Goal: Find specific page/section: Find specific page/section

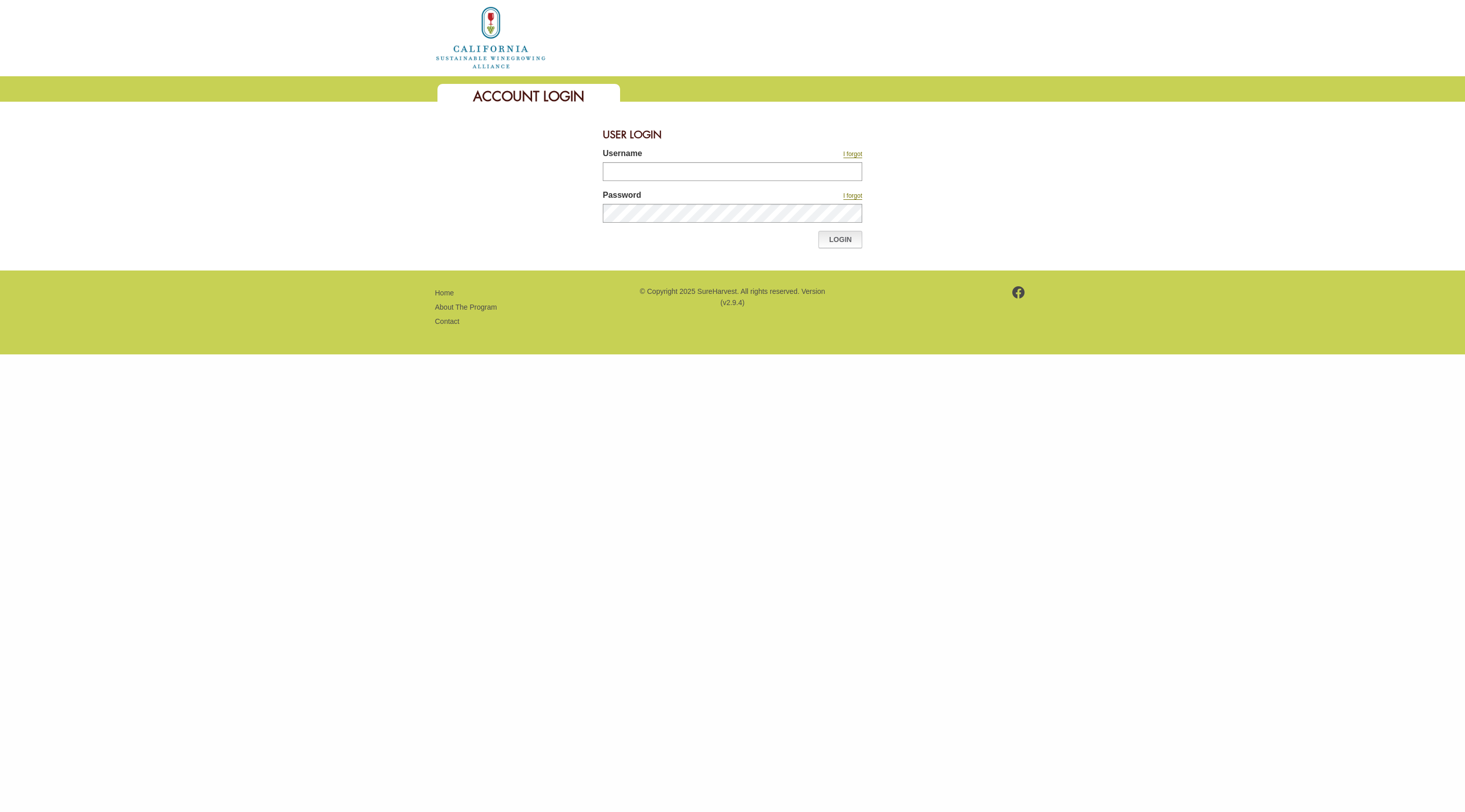
type input "*******"
click at [829, 243] on link "Login" at bounding box center [840, 239] width 44 height 17
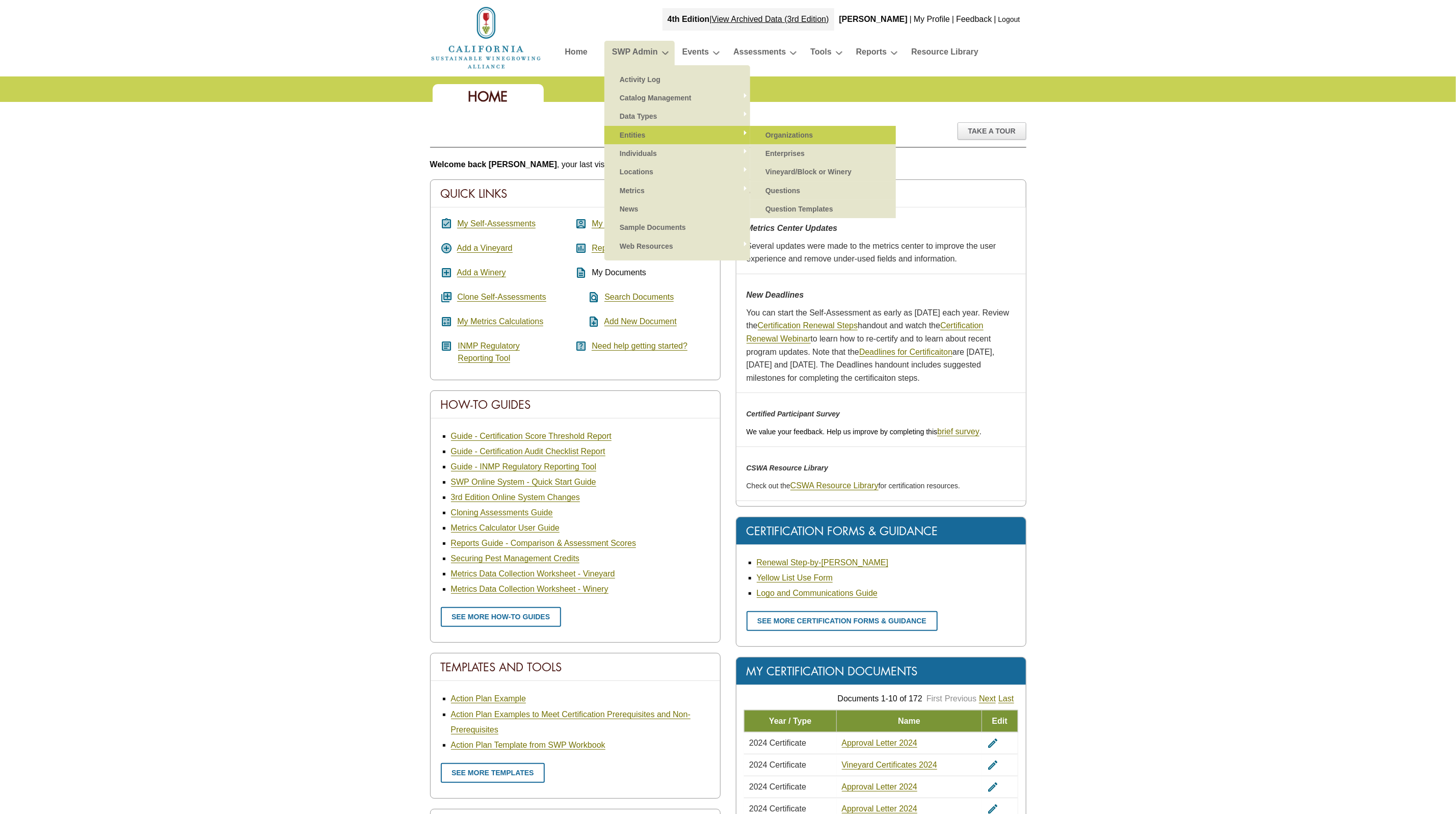
click at [772, 135] on link "Organizations" at bounding box center [823, 135] width 125 height 18
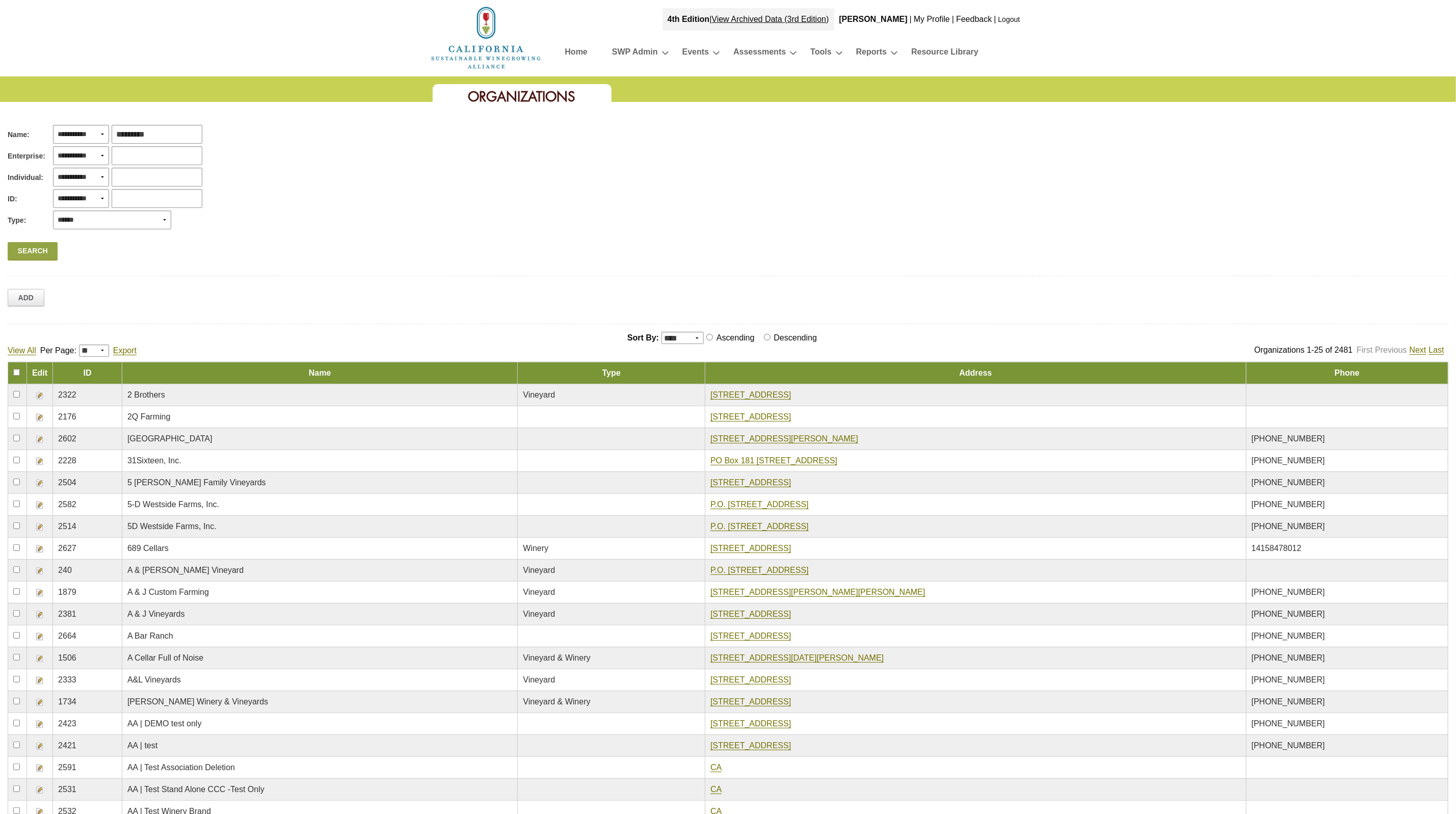
type input "**********"
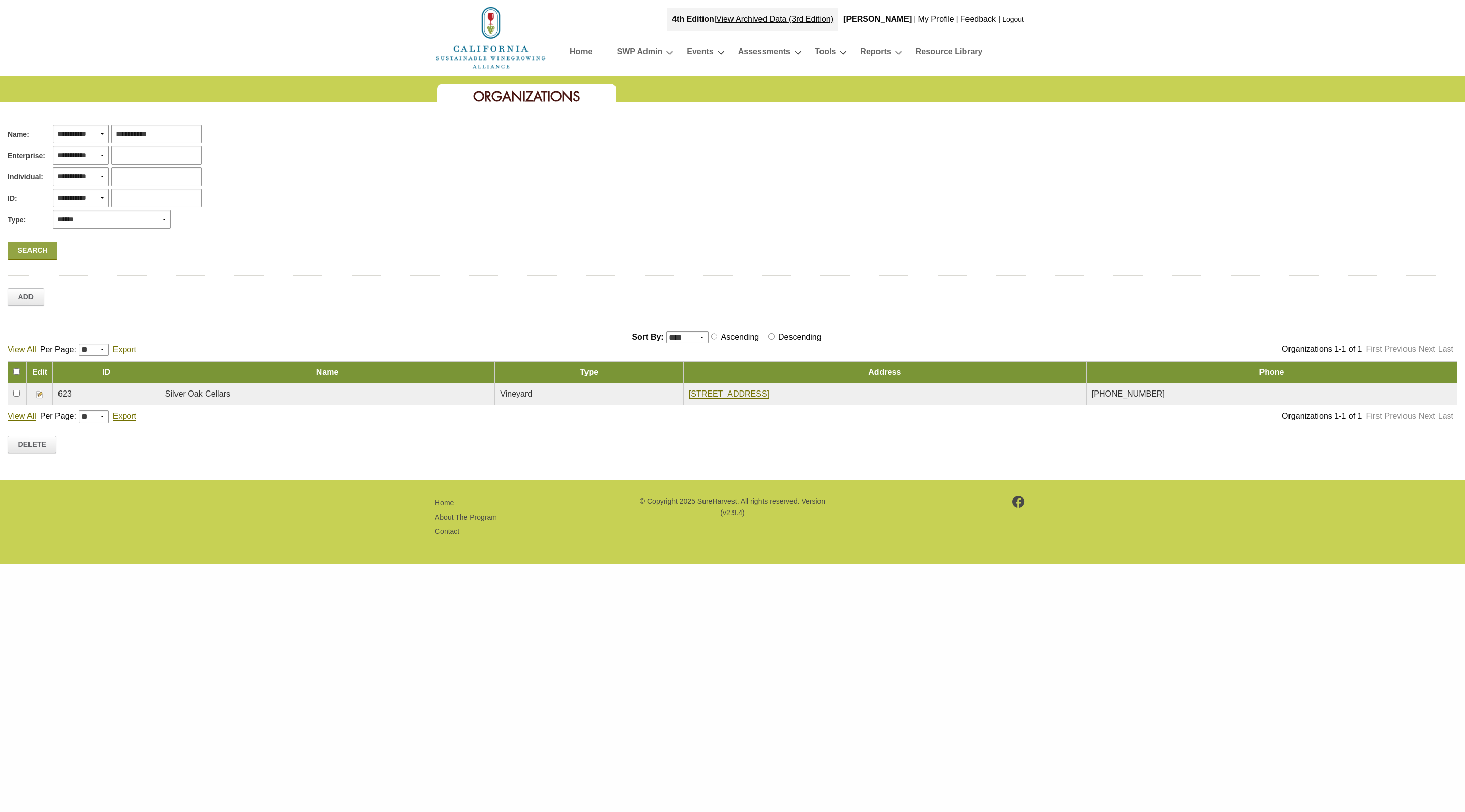
click at [39, 391] on img at bounding box center [40, 395] width 8 height 8
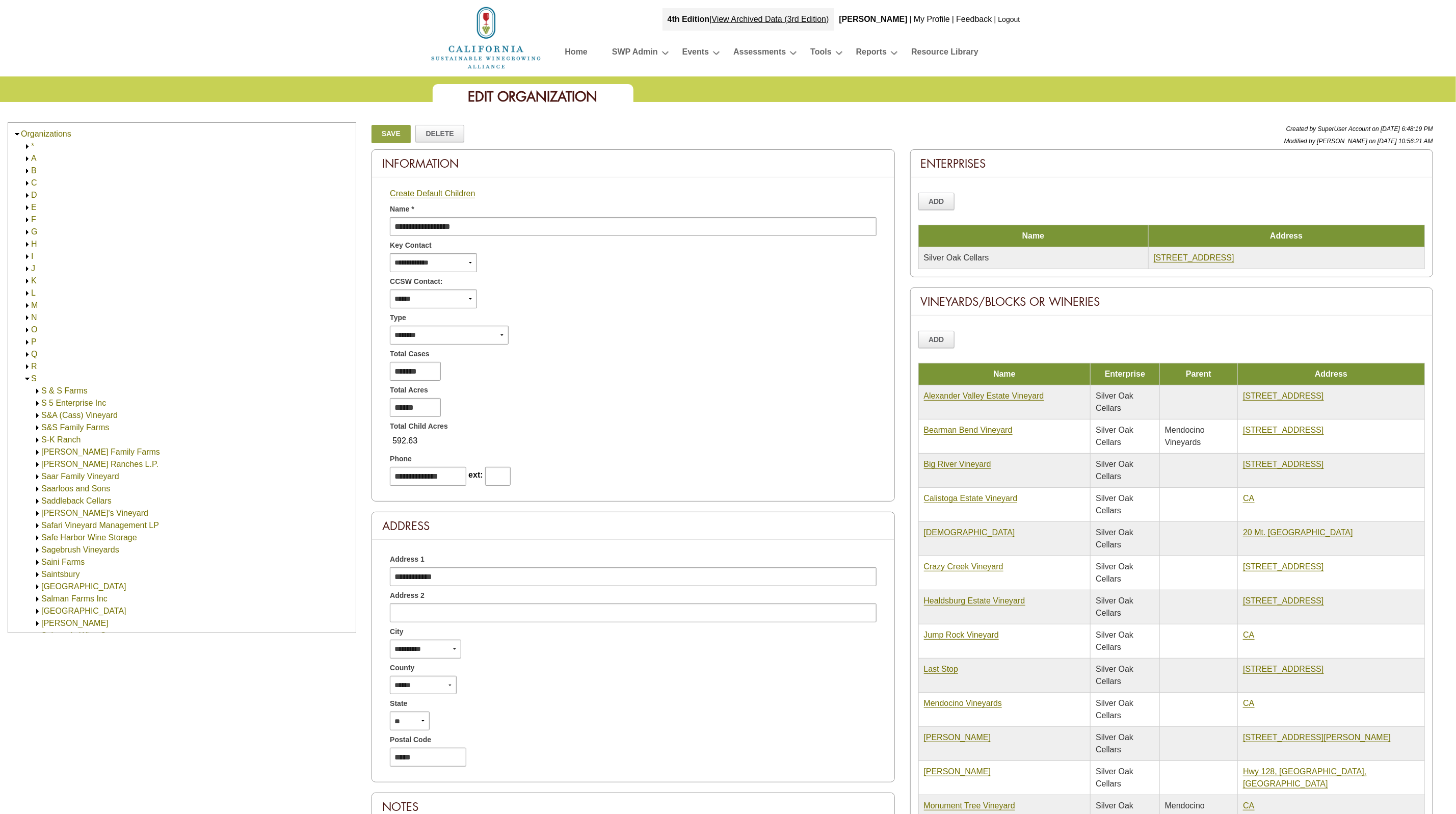
scroll to position [1830, 0]
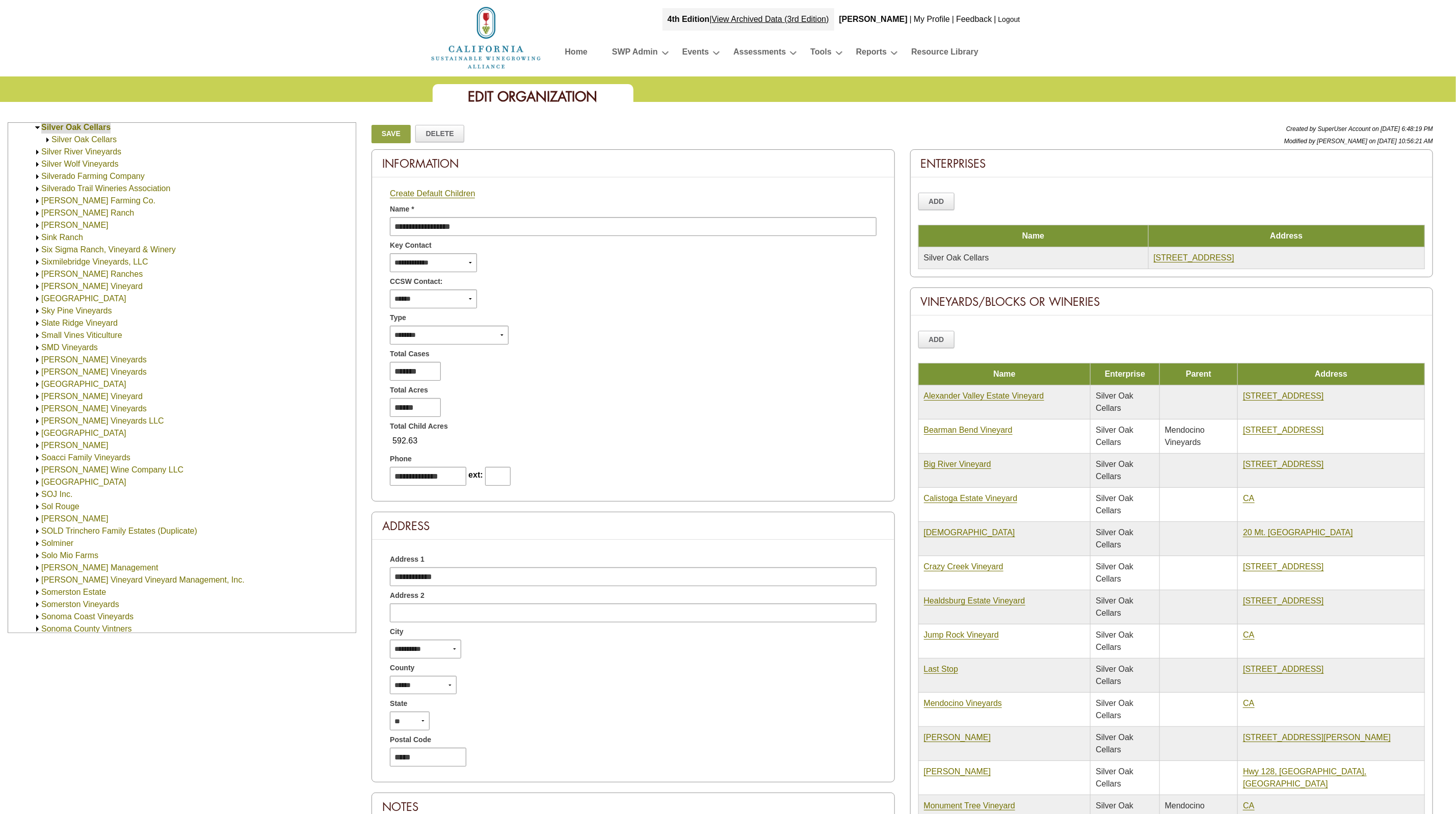
click at [45, 135] on link at bounding box center [47, 139] width 7 height 9
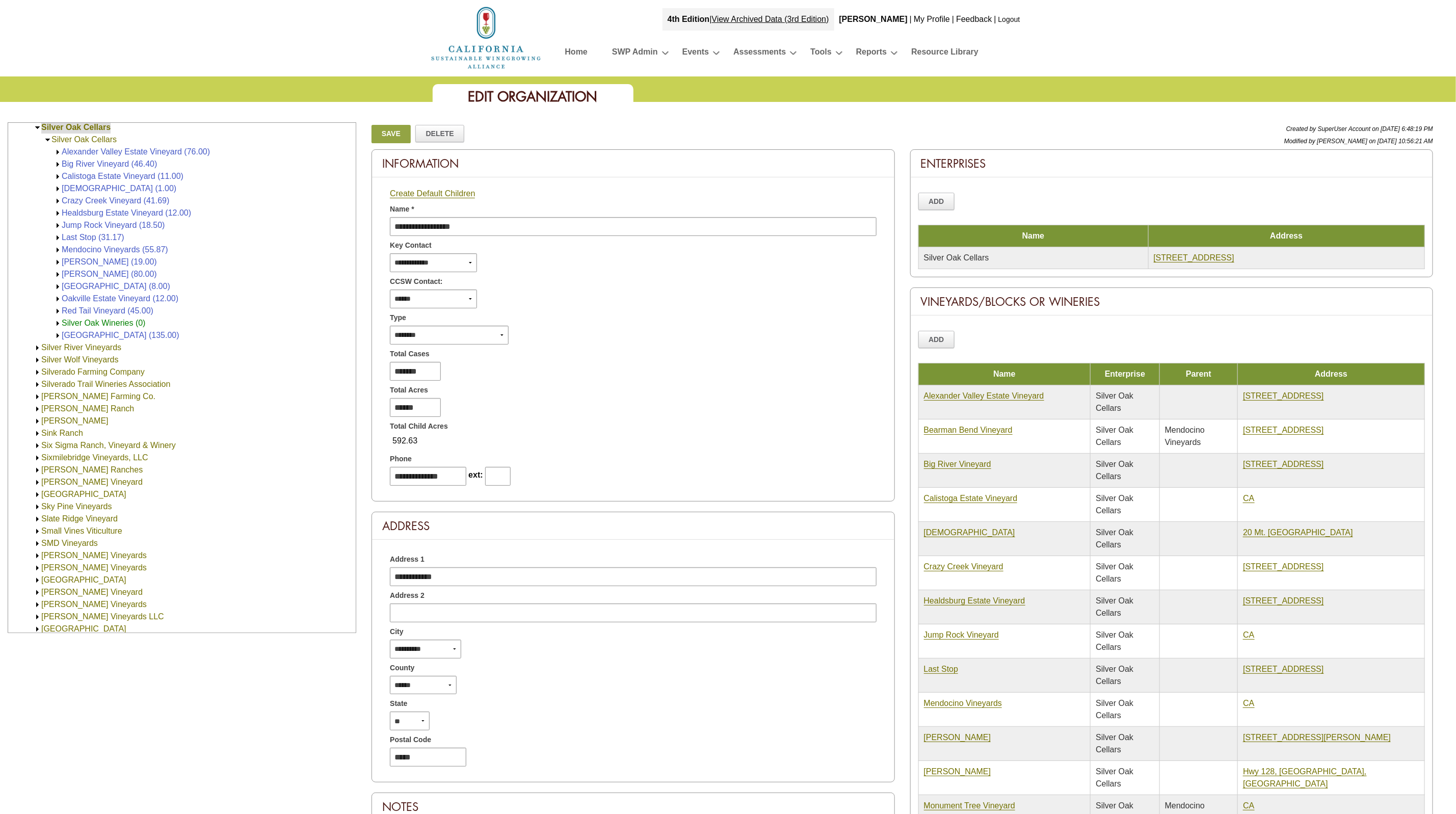
click at [95, 326] on span "Silver Oak Wineries (0)" at bounding box center [103, 323] width 84 height 9
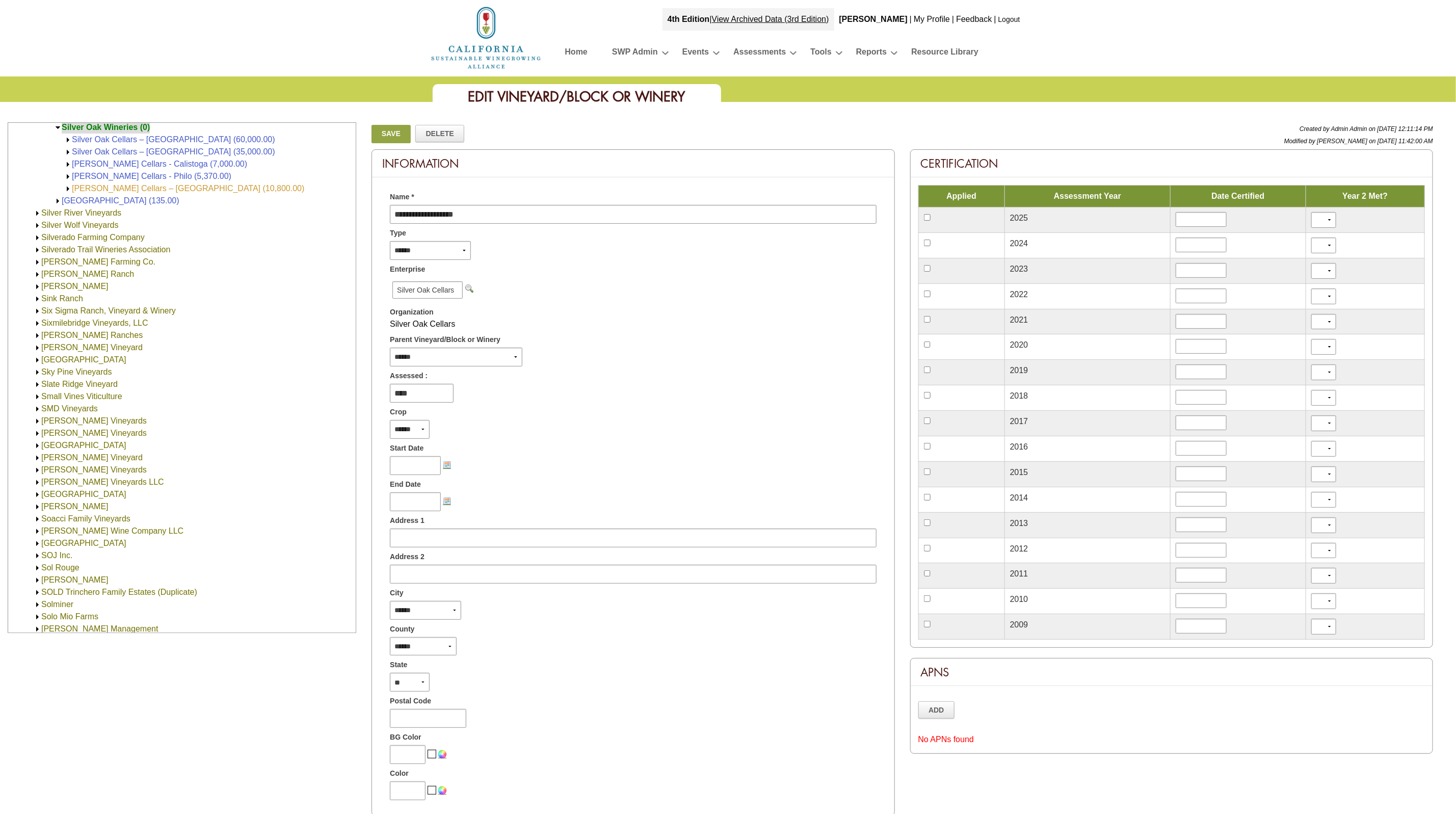
click at [176, 189] on link "[PERSON_NAME] Cellars – [GEOGRAPHIC_DATA] (10,800.00)" at bounding box center [188, 188] width 233 height 9
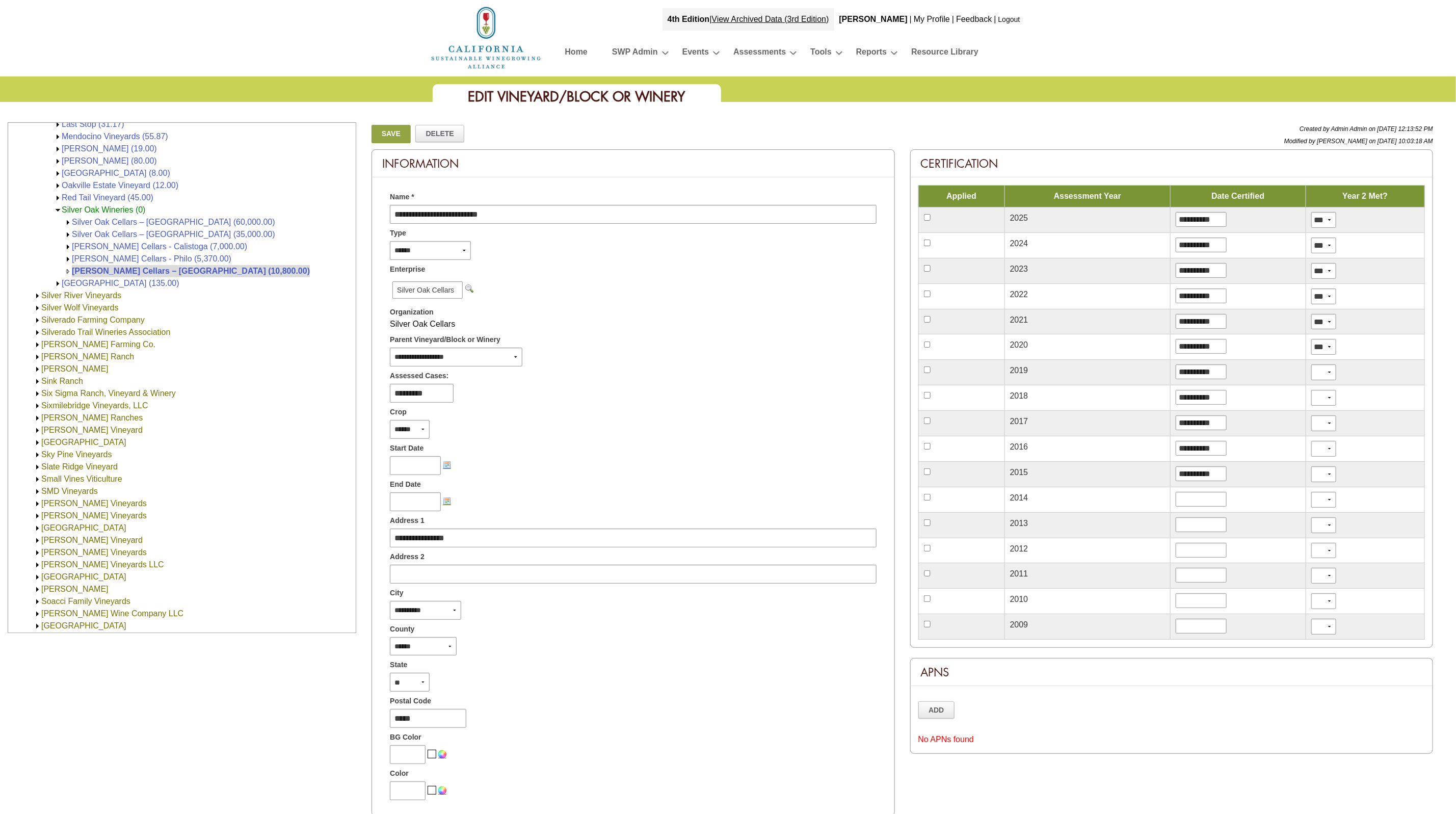
scroll to position [1934, 0]
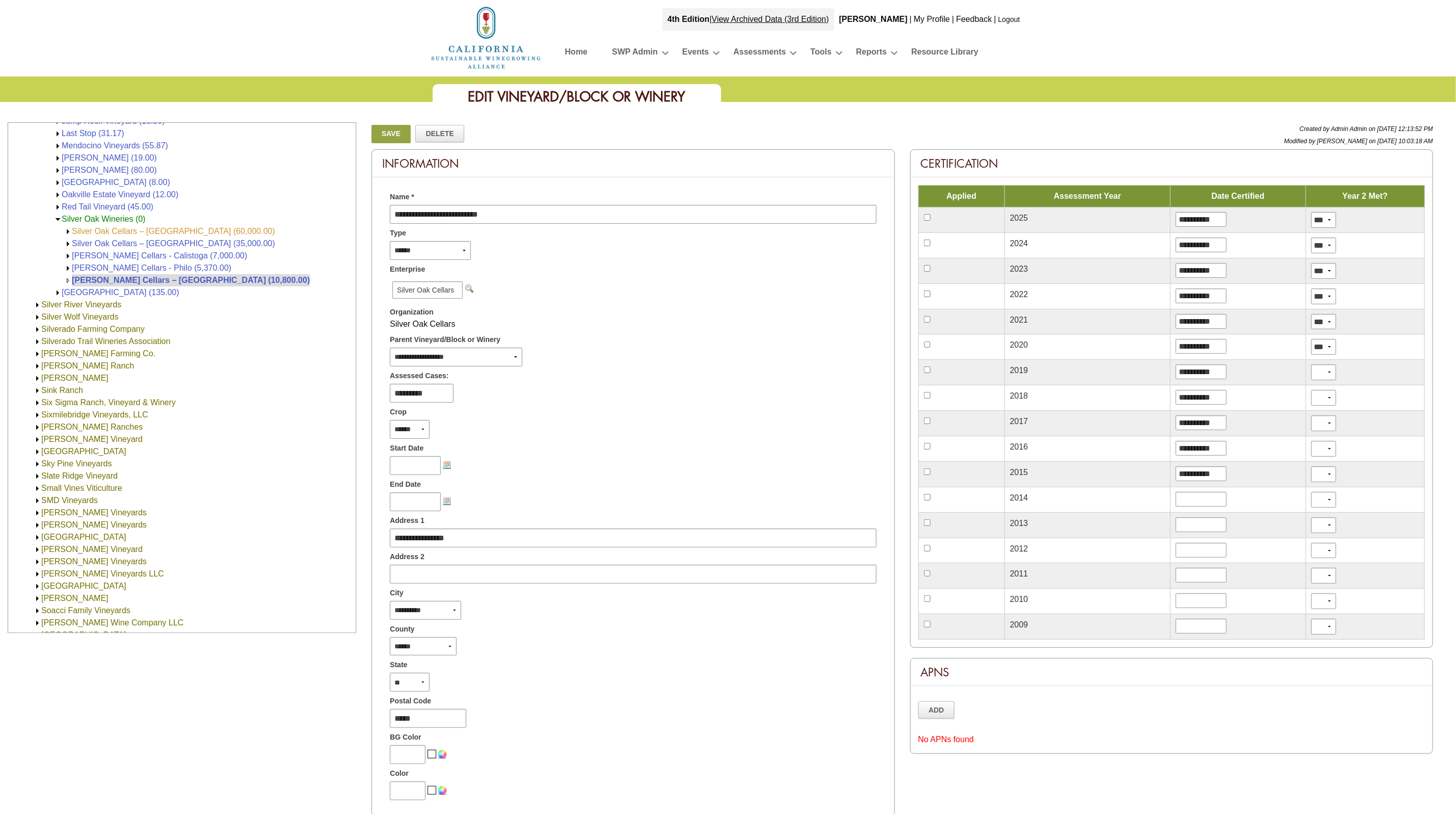
click at [166, 231] on link "Silver Oak Cellars – [GEOGRAPHIC_DATA] (60,000.00)" at bounding box center [173, 231] width 203 height 9
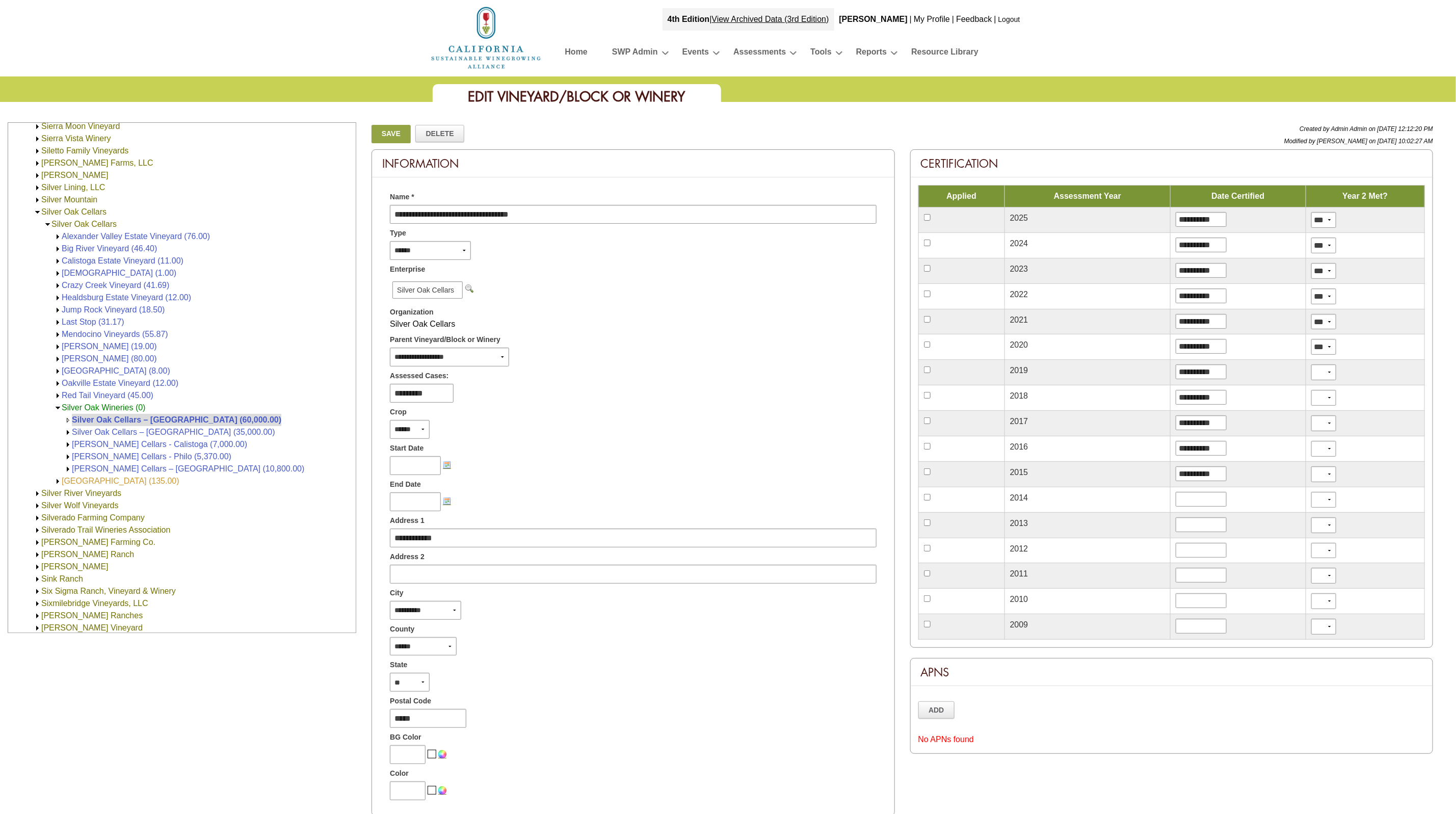
scroll to position [1732, 0]
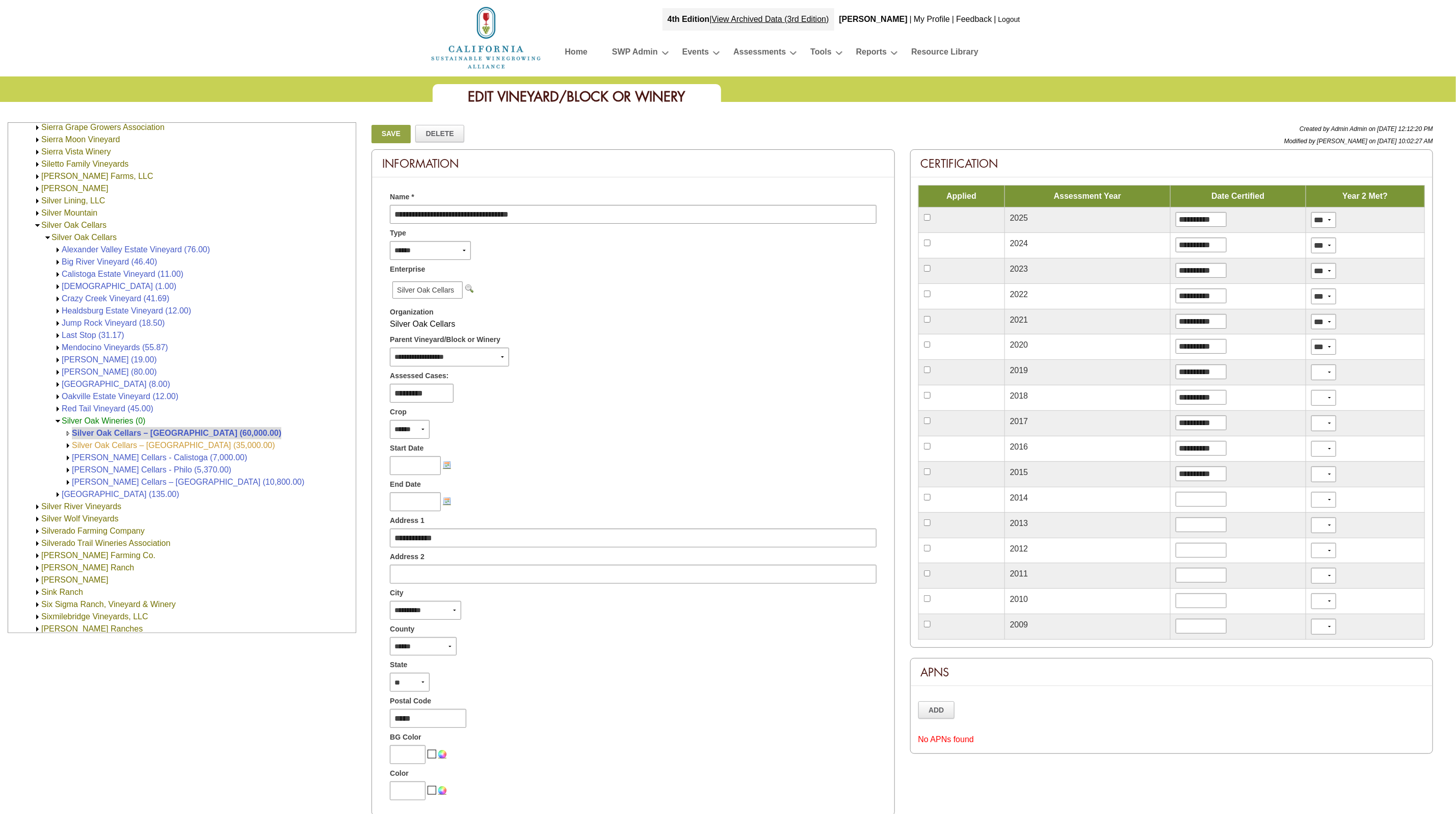
click at [133, 447] on link "Silver Oak Cellars – [GEOGRAPHIC_DATA] (35,000.00)" at bounding box center [173, 445] width 203 height 9
